Goal: Task Accomplishment & Management: Manage account settings

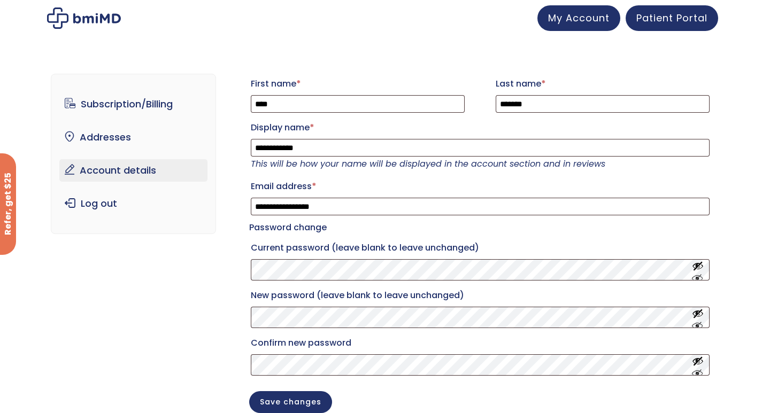
click at [593, 15] on span "My Account" at bounding box center [578, 17] width 61 height 13
click at [595, 21] on span "My Account" at bounding box center [578, 17] width 61 height 13
click at [589, 17] on span "My Account" at bounding box center [578, 17] width 61 height 13
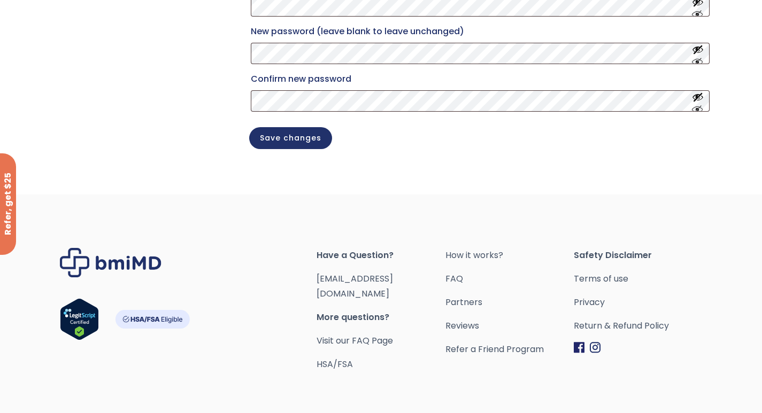
scroll to position [312, 0]
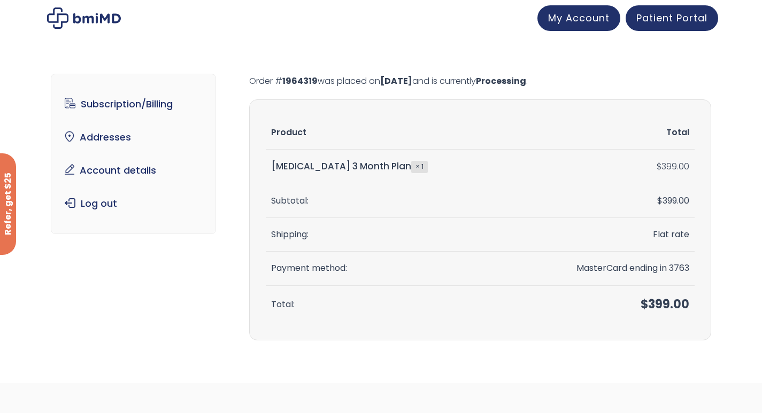
click at [95, 104] on link "Subscription/Billing" at bounding box center [133, 104] width 148 height 22
click at [100, 113] on link "Subscription/Billing" at bounding box center [133, 104] width 148 height 22
click at [99, 112] on link "Subscription/Billing" at bounding box center [133, 104] width 148 height 22
click at [689, 16] on span "Patient Portal" at bounding box center [671, 17] width 71 height 13
